Goal: Task Accomplishment & Management: Manage account settings

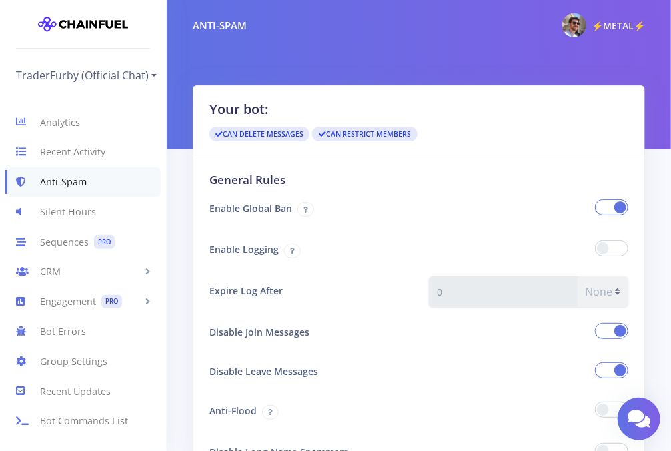
click at [528, 32] on div "Anti-Spam ⚡METAL⚡ My Dashboard Settings Logout" at bounding box center [419, 25] width 504 height 29
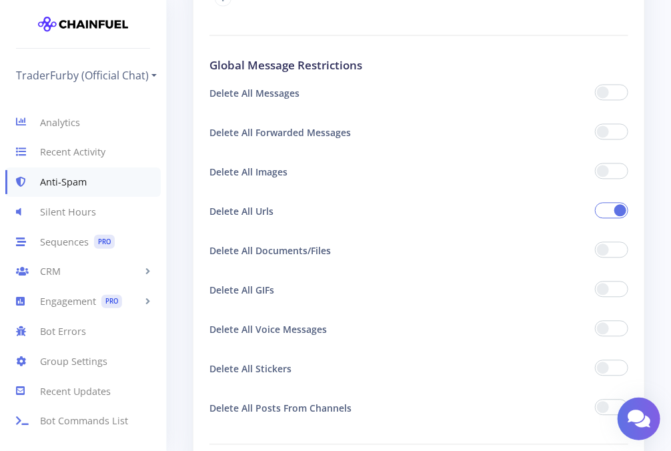
scroll to position [890, 0]
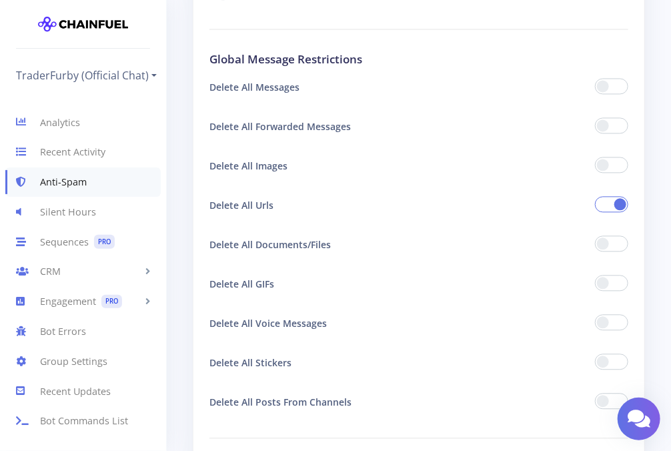
click at [608, 127] on span at bounding box center [611, 125] width 33 height 16
click at [0, 0] on input "checkbox" at bounding box center [0, 0] width 0 height 0
click at [606, 247] on span at bounding box center [611, 244] width 33 height 16
click at [0, 0] on input "checkbox" at bounding box center [0, 0] width 0 height 0
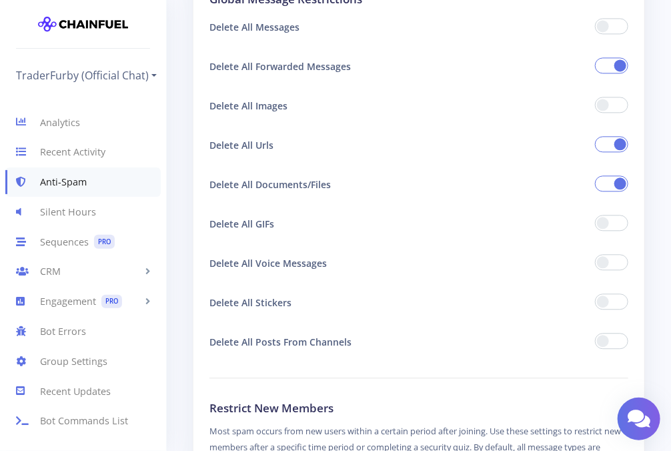
scroll to position [1001, 0]
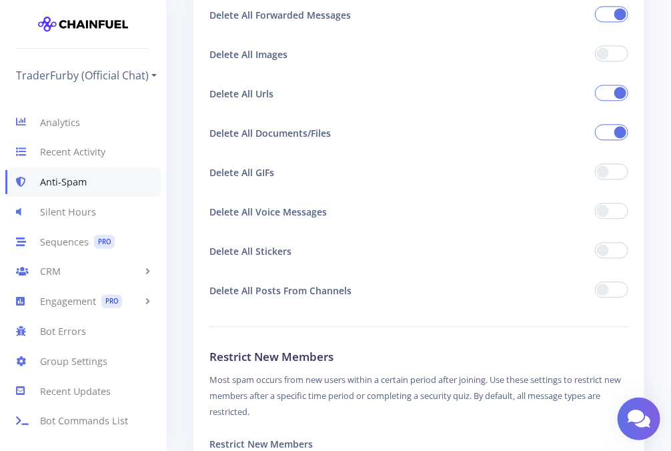
click at [615, 290] on span at bounding box center [611, 290] width 33 height 16
click at [0, 0] on input "checkbox" at bounding box center [0, 0] width 0 height 0
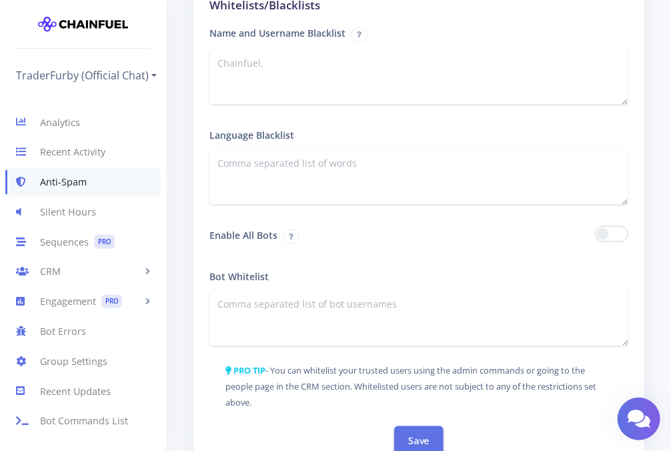
scroll to position [2224, 0]
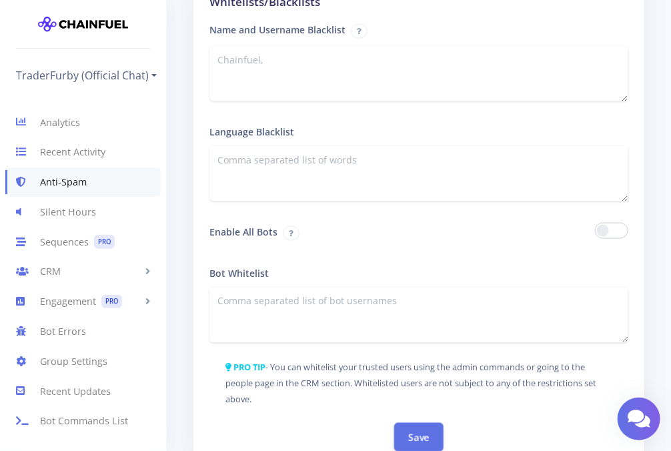
click at [338, 154] on textarea at bounding box center [419, 173] width 419 height 55
paste textarea "[URL][DOMAIN_NAME]"
type textarea "[URL][DOMAIN_NAME],"
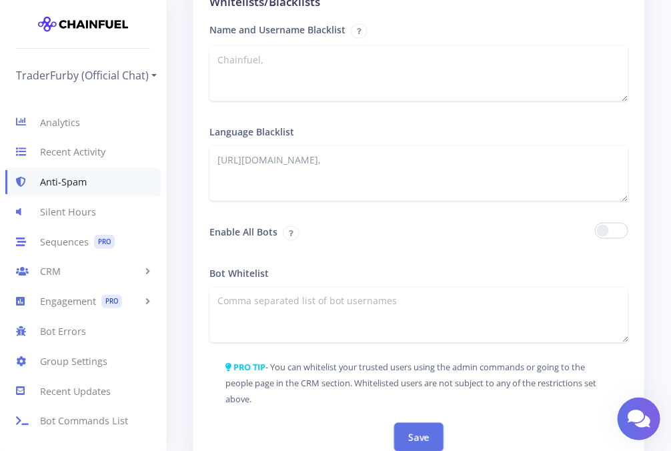
click at [416, 423] on div "PRO TIP - You can whitelist your trusted users using the admin commands or goin…" at bounding box center [419, 391] width 419 height 64
click at [420, 432] on button "Save" at bounding box center [418, 436] width 49 height 29
